Goal: Task Accomplishment & Management: Manage account settings

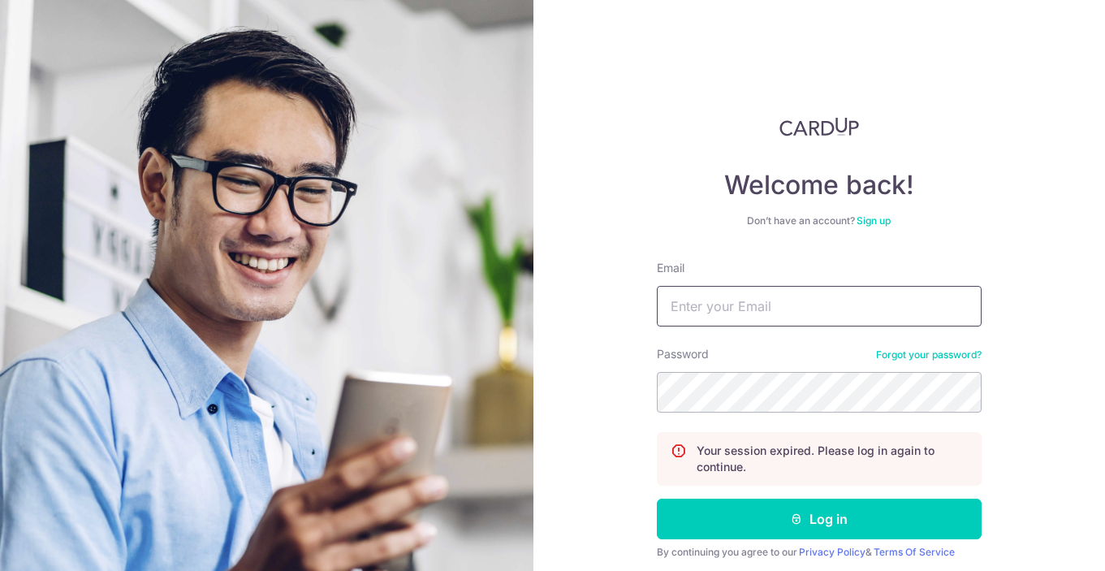
click at [687, 305] on input "Email" at bounding box center [819, 306] width 325 height 41
type input "[EMAIL_ADDRESS][DOMAIN_NAME]"
click at [657, 499] on button "Log in" at bounding box center [819, 519] width 325 height 41
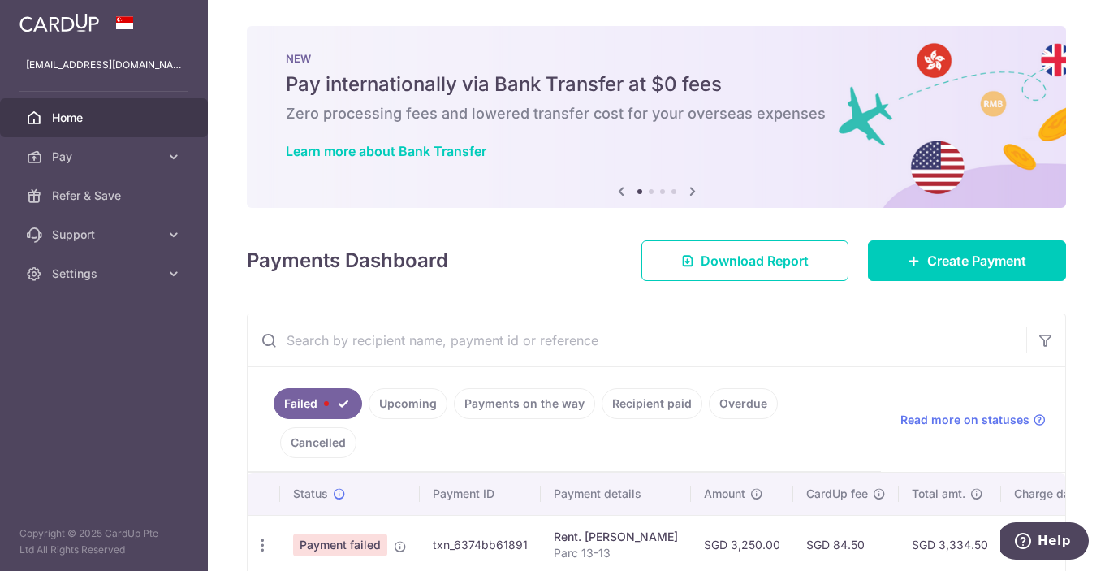
scroll to position [43, 0]
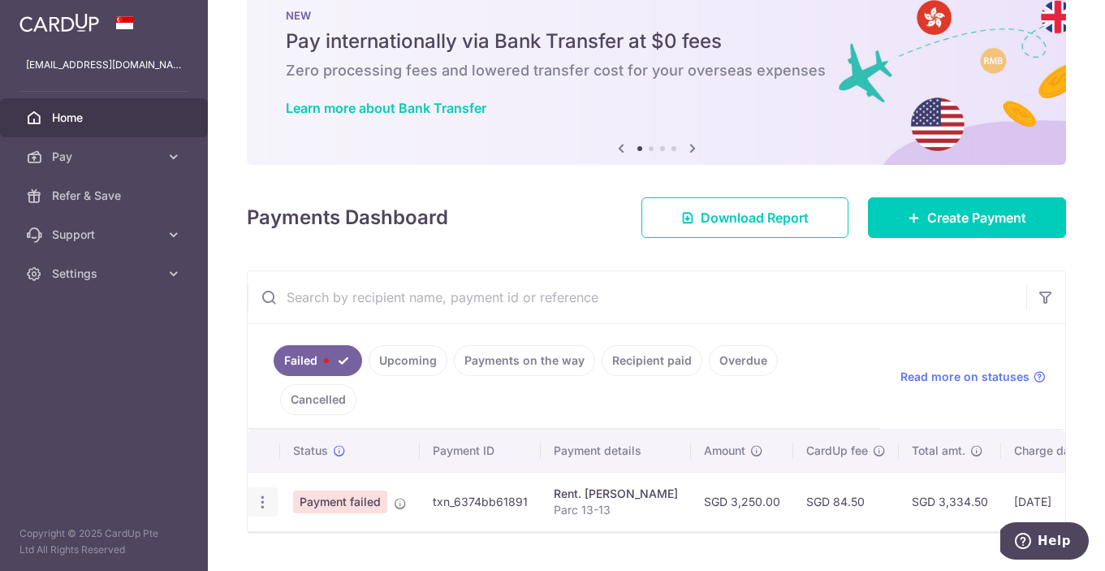
click at [261, 494] on icon "button" at bounding box center [262, 502] width 17 height 17
click at [297, 537] on span "Update payment" at bounding box center [349, 546] width 110 height 19
radio input "true"
type input "3,250.00"
type input "Parc 13-13"
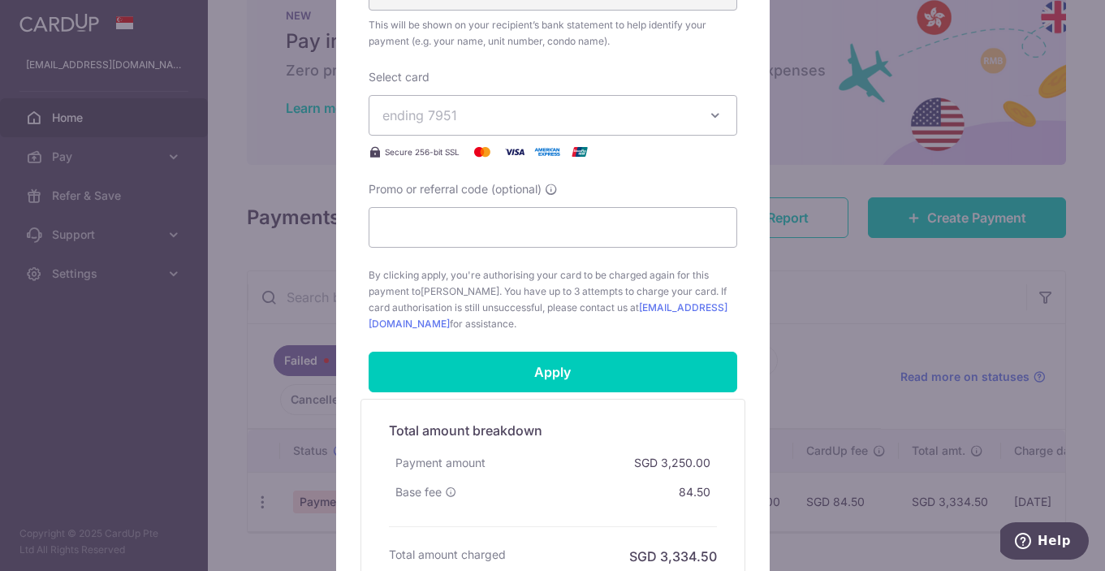
scroll to position [744, 0]
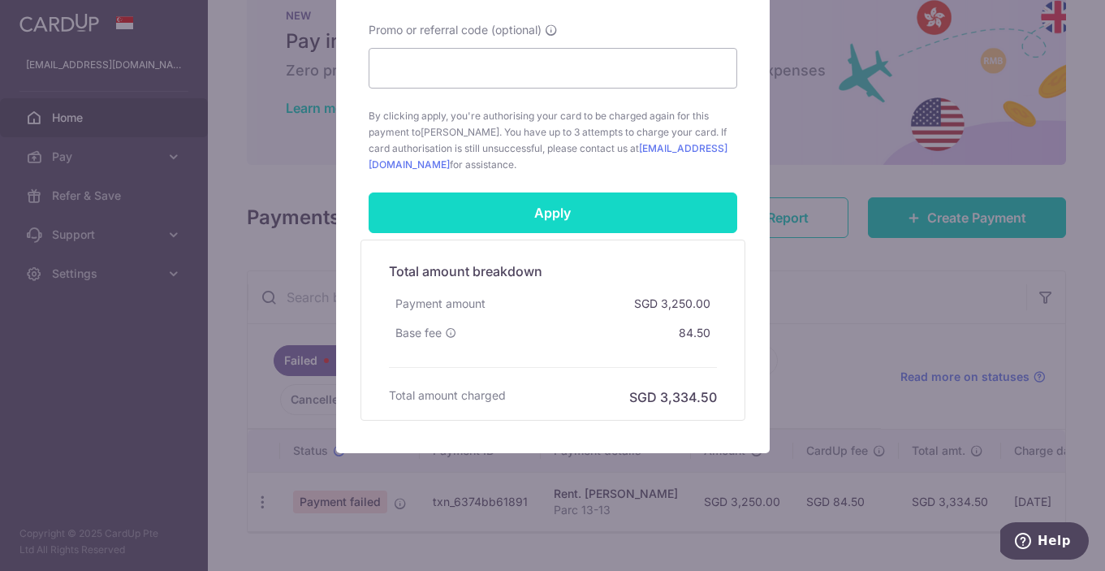
click at [640, 219] on input "Apply" at bounding box center [553, 212] width 369 height 41
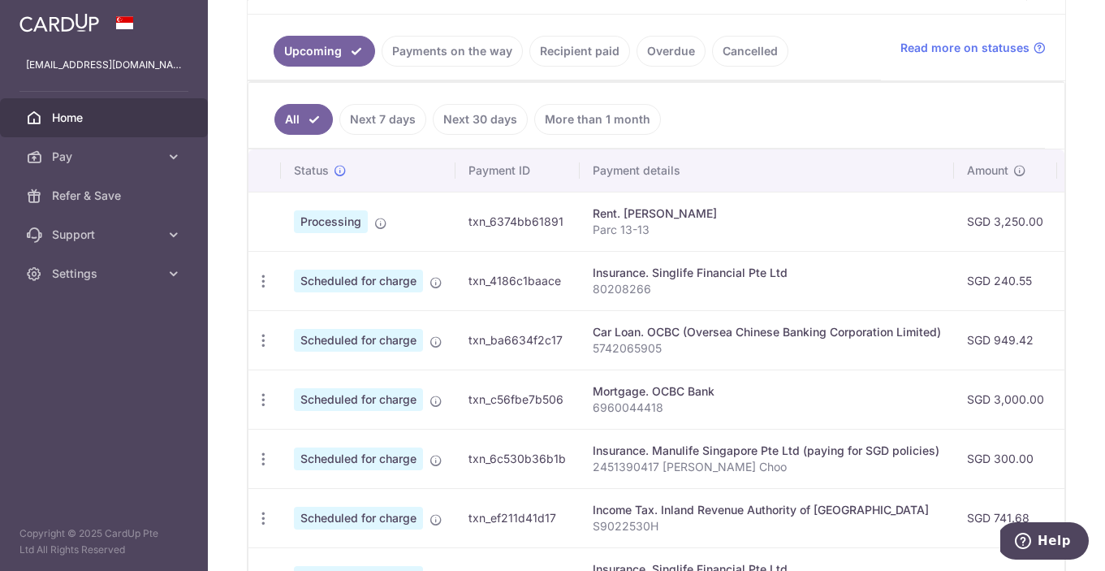
scroll to position [414, 0]
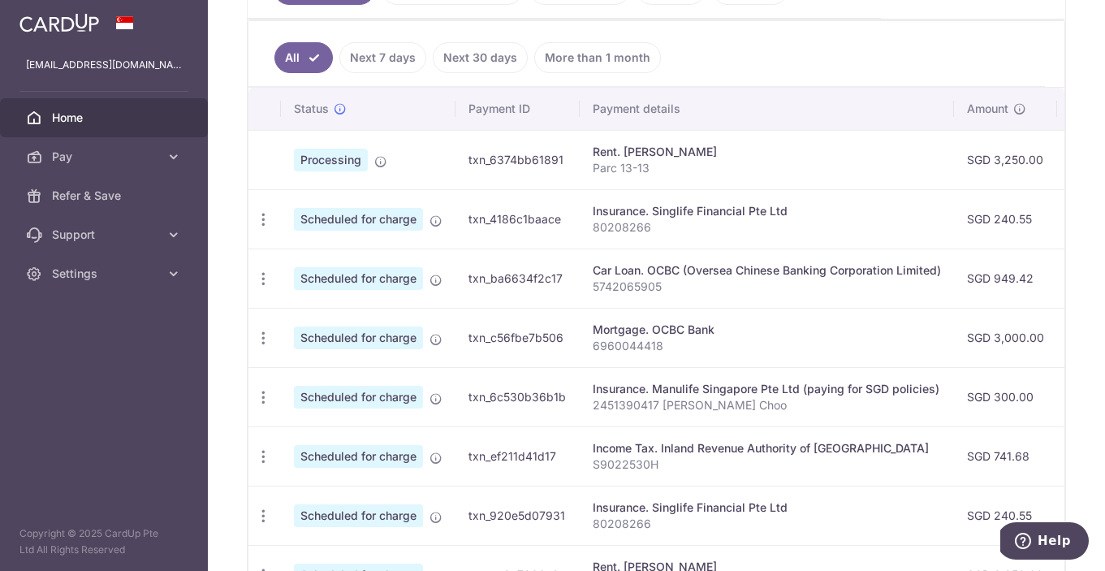
click at [825, 84] on ul "All Next 7 days Next 30 days More than 1 month" at bounding box center [647, 54] width 797 height 66
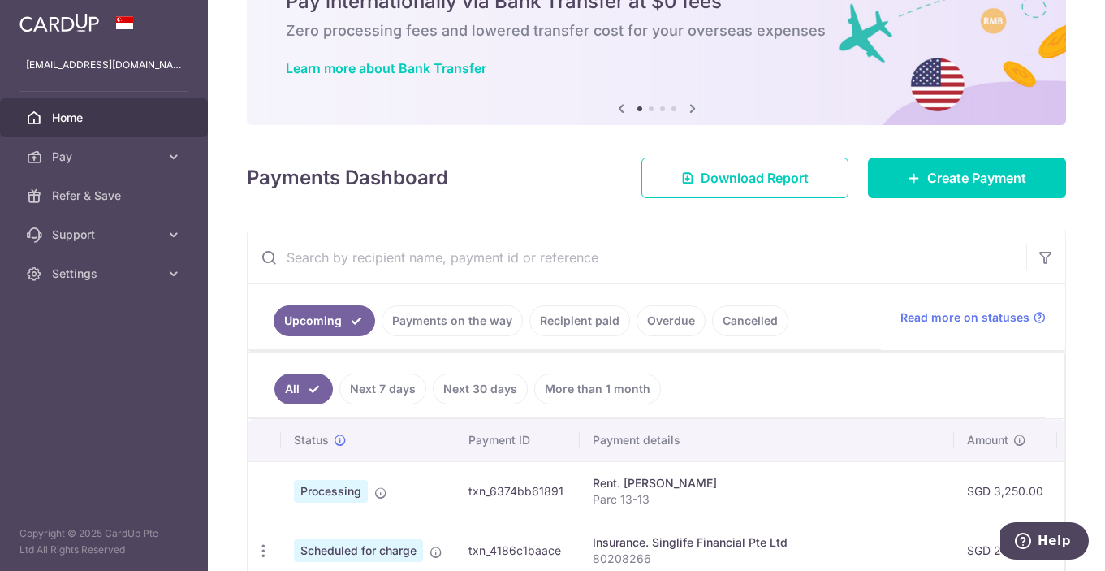
scroll to position [0, 0]
